Goal: Task Accomplishment & Management: Complete application form

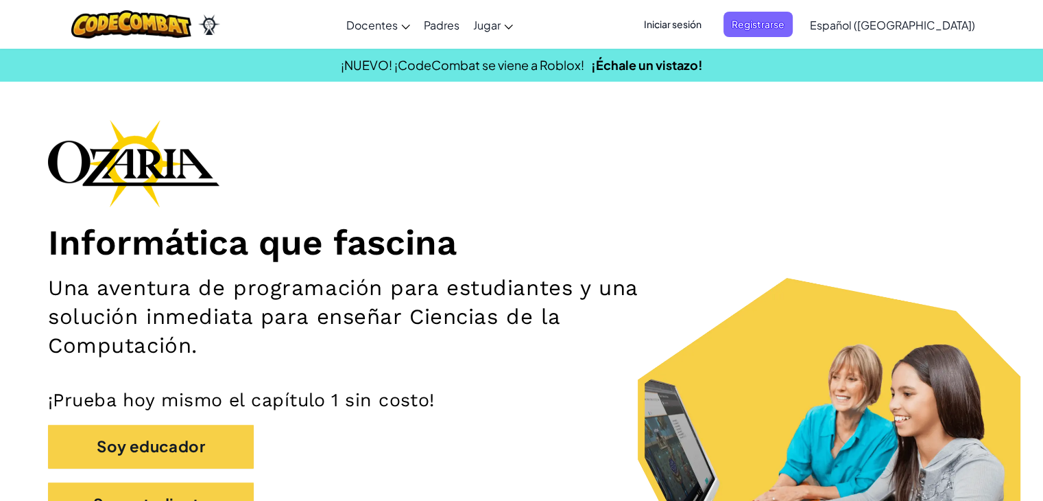
click at [708, 29] on span "Iniciar sesión" at bounding box center [673, 24] width 74 height 25
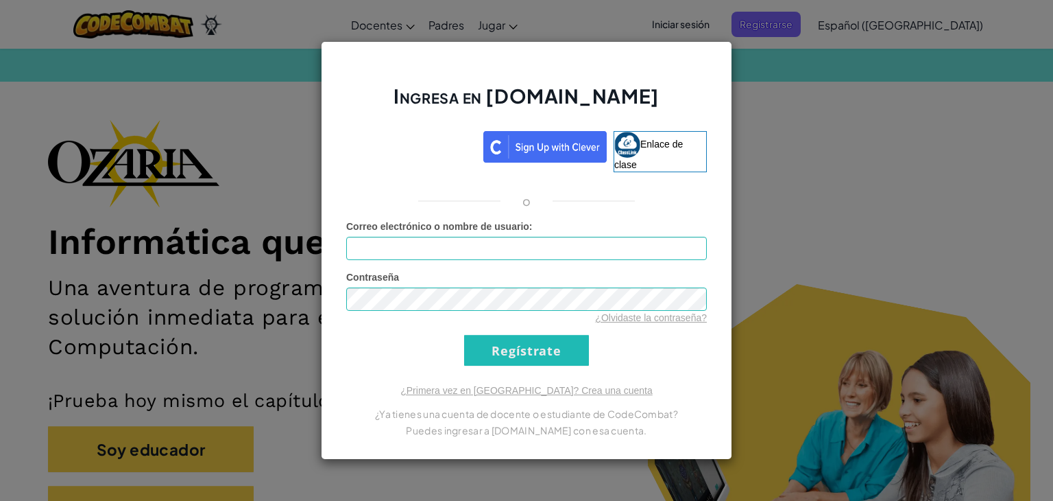
click at [481, 267] on form "Correo electrónico o nombre de usuario : Contraseña ¿Olvidaste la contraseña? R…" at bounding box center [526, 292] width 361 height 146
click at [481, 253] on input "Correo electrónico o nombre de usuario :" at bounding box center [526, 248] width 361 height 23
type input "[EMAIL_ADDRESS][DOMAIN_NAME]"
click at [505, 344] on input "Regístrate" at bounding box center [526, 350] width 125 height 31
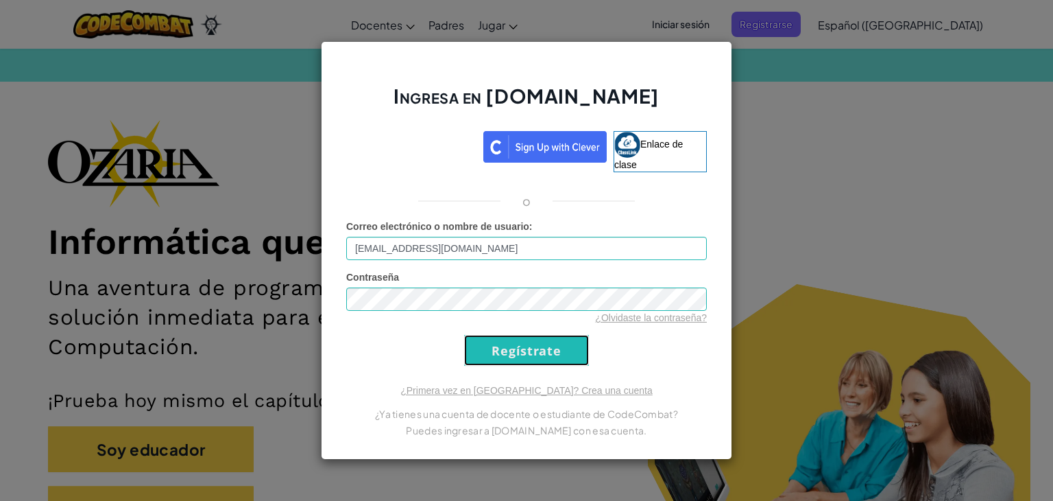
click at [505, 344] on input "Regístrate" at bounding box center [526, 350] width 125 height 31
